Goal: Information Seeking & Learning: Learn about a topic

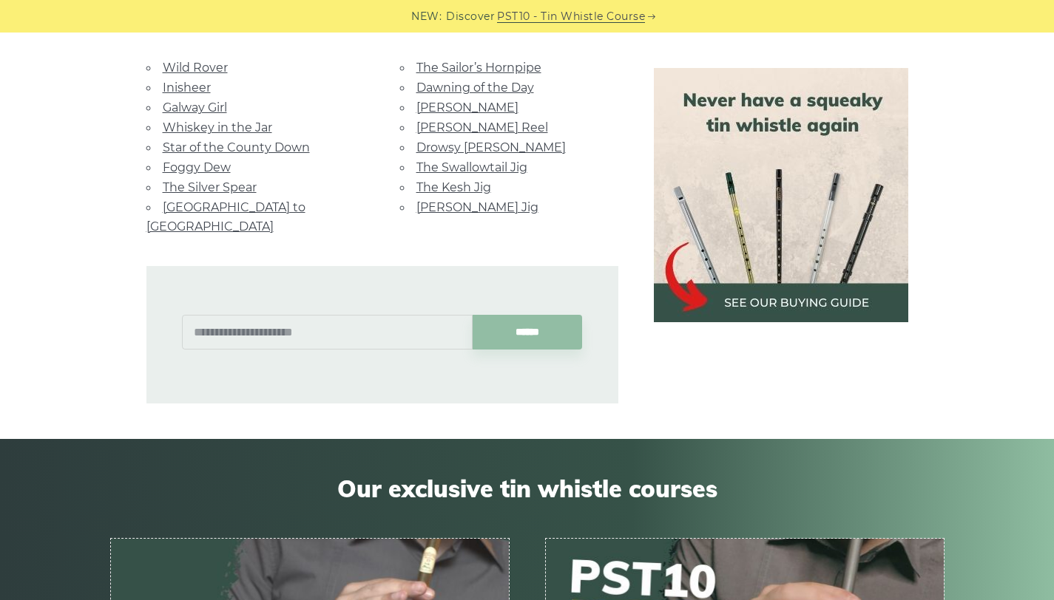
scroll to position [1280, 0]
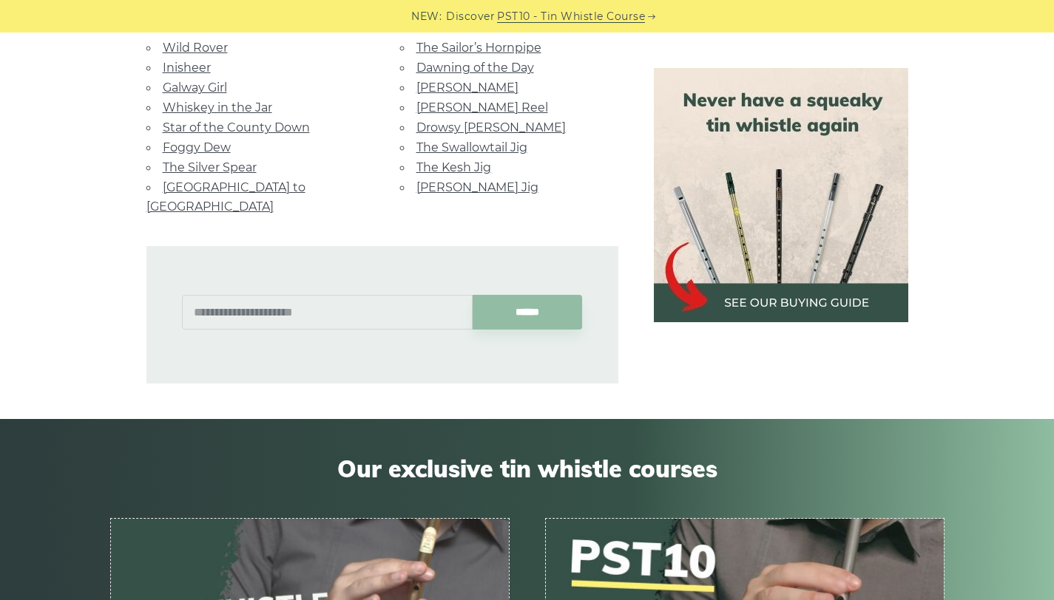
click at [194, 67] on link "Inisheer" at bounding box center [187, 68] width 48 height 14
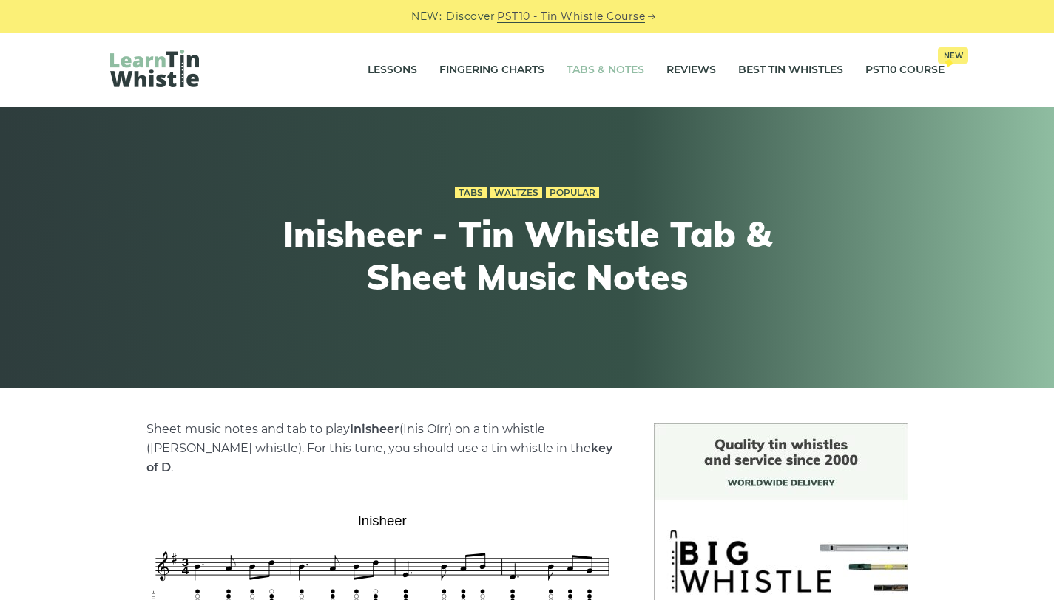
click at [614, 68] on link "Tabs & Notes" at bounding box center [605, 70] width 78 height 37
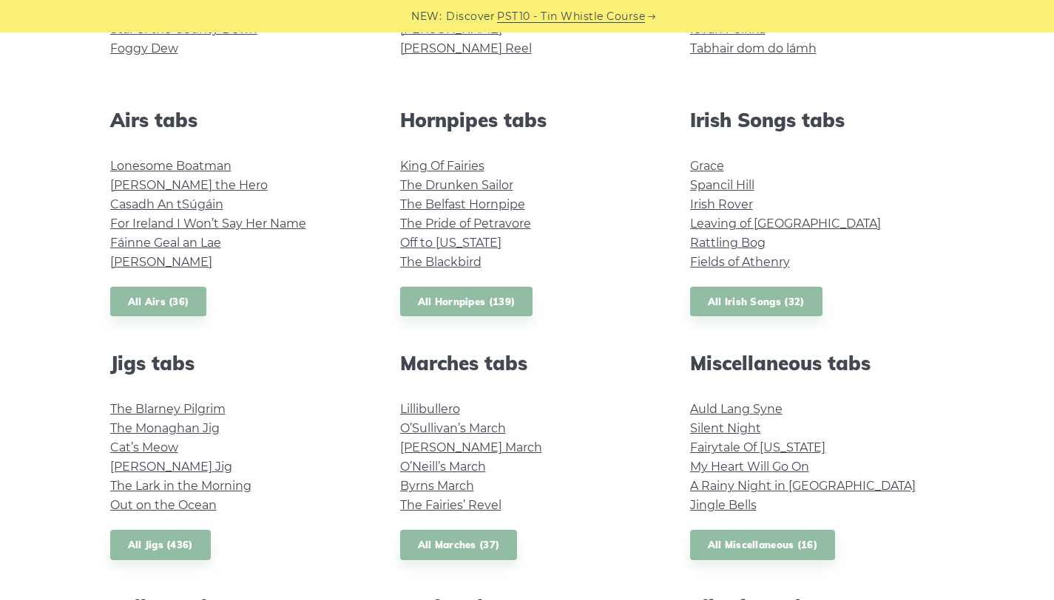
scroll to position [534, 0]
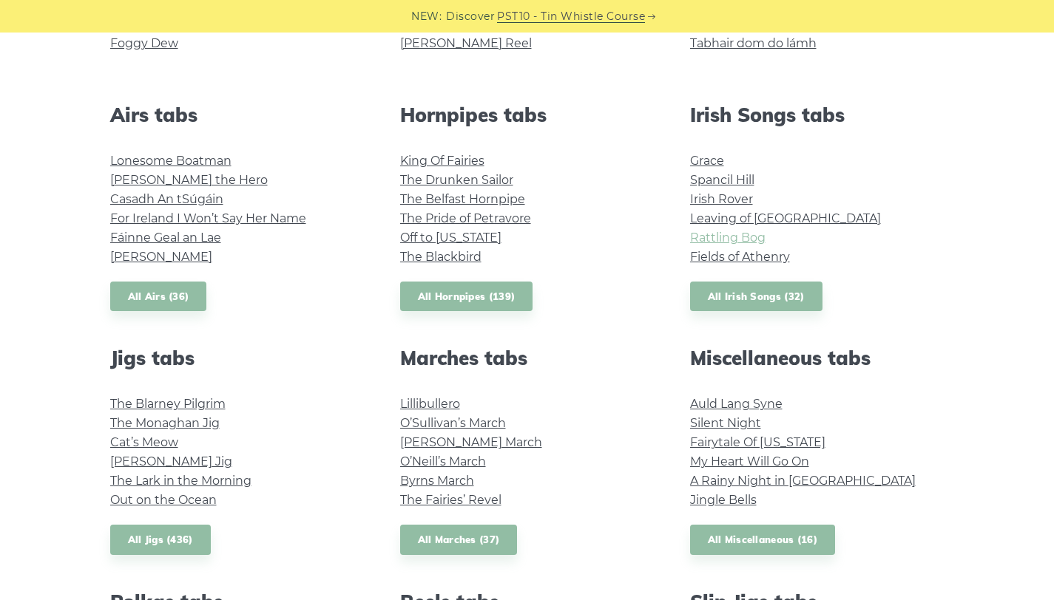
click at [750, 240] on link "Rattling Bog" at bounding box center [727, 238] width 75 height 14
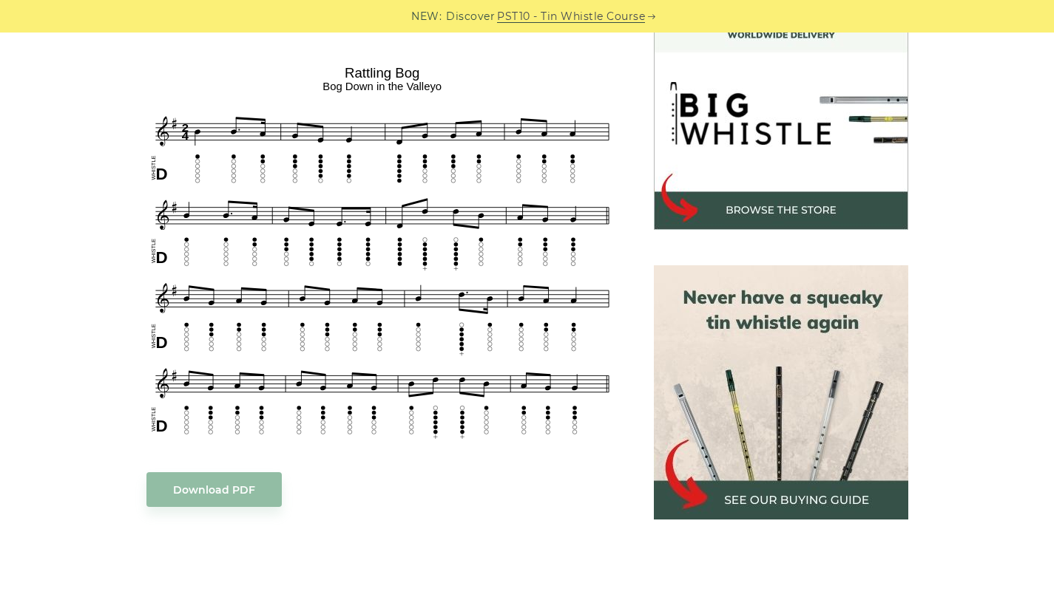
scroll to position [447, 0]
